Goal: Task Accomplishment & Management: Use online tool/utility

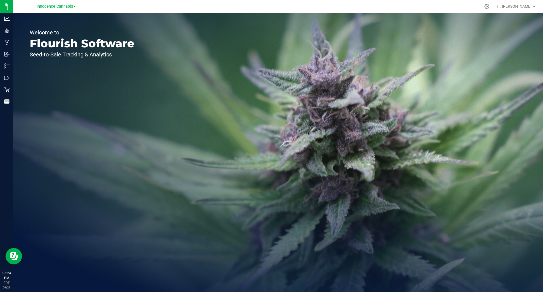
click at [65, 7] on span "Innocence Cannabis" at bounding box center [55, 6] width 36 height 5
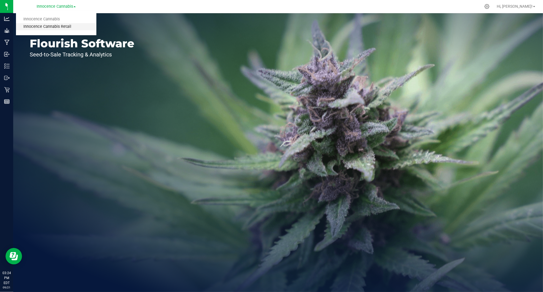
click at [65, 26] on link "Innocence Cannabis Retail" at bounding box center [56, 26] width 80 height 7
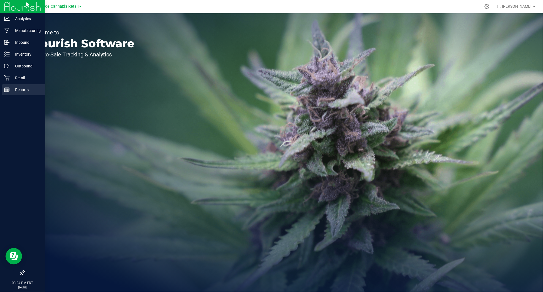
click at [7, 90] on line at bounding box center [6, 90] width 5 height 0
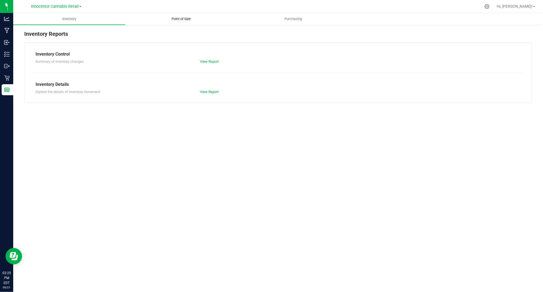
click at [191, 20] on span "Point of Sale" at bounding box center [181, 19] width 34 height 5
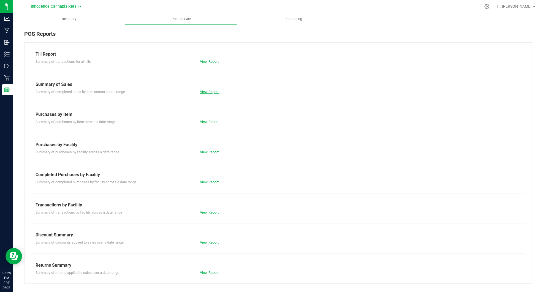
click at [208, 90] on link "View Report" at bounding box center [209, 92] width 19 height 4
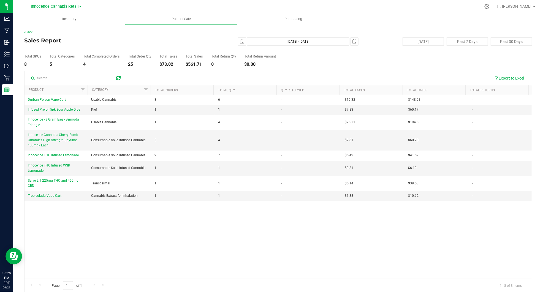
click at [504, 77] on button "Export to Excel" at bounding box center [508, 77] width 37 height 9
